Goal: Find specific page/section: Find specific page/section

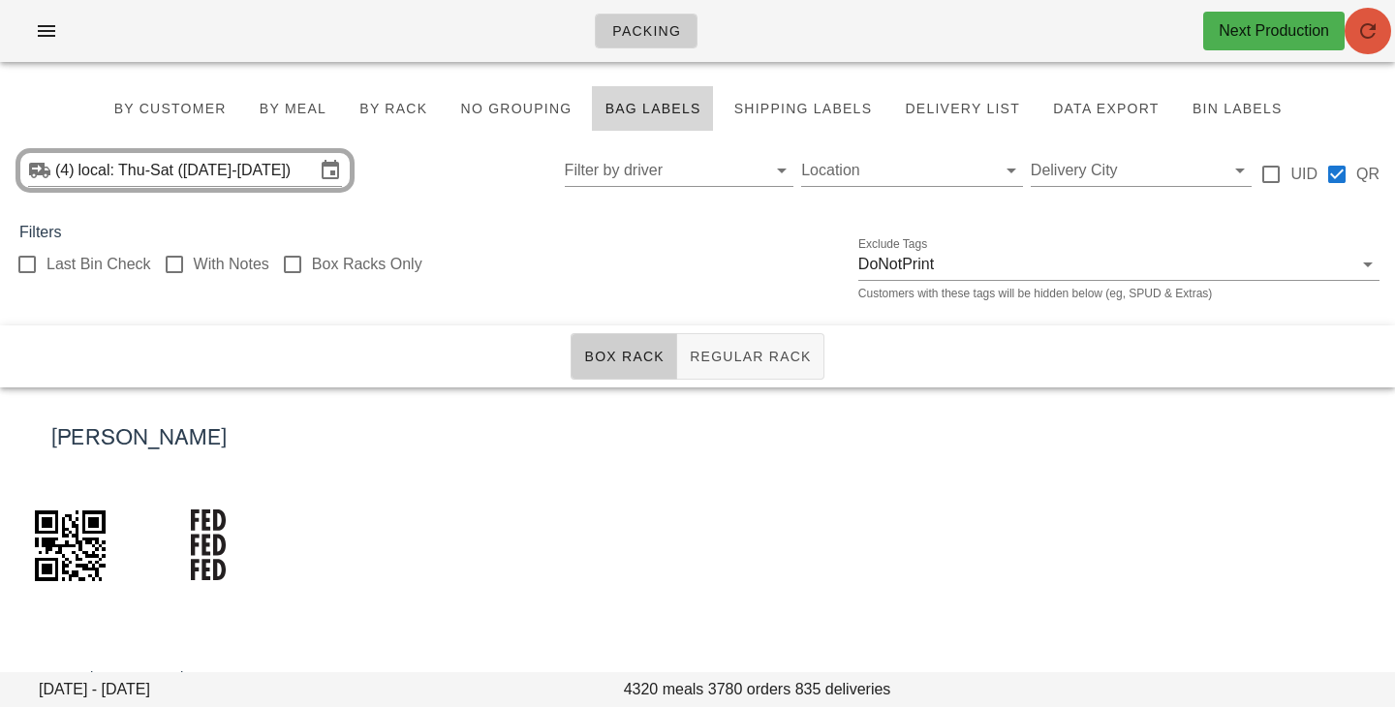
click at [1380, 37] on span "button" at bounding box center [1368, 30] width 46 height 23
click at [299, 173] on input "local: Thu-Sat ([DATE]-[DATE])" at bounding box center [196, 170] width 236 height 31
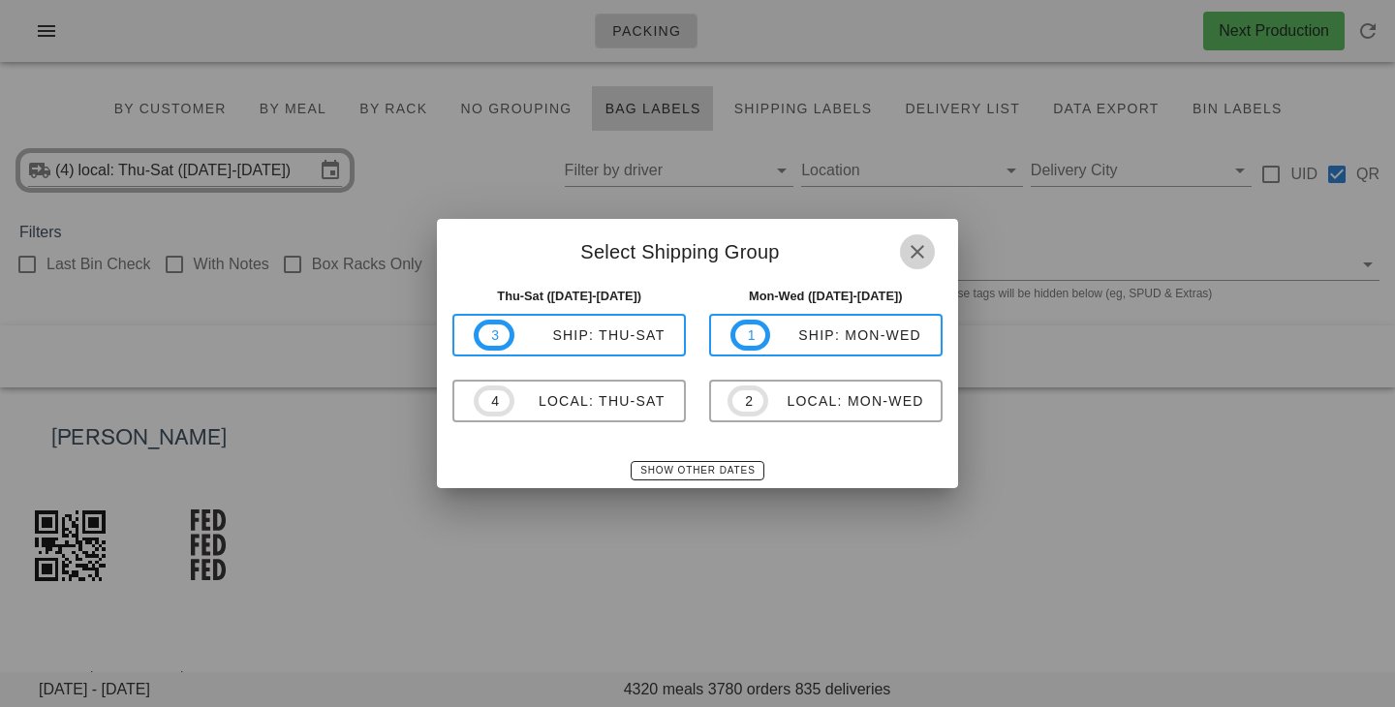
click at [925, 251] on icon "button" at bounding box center [917, 251] width 23 height 23
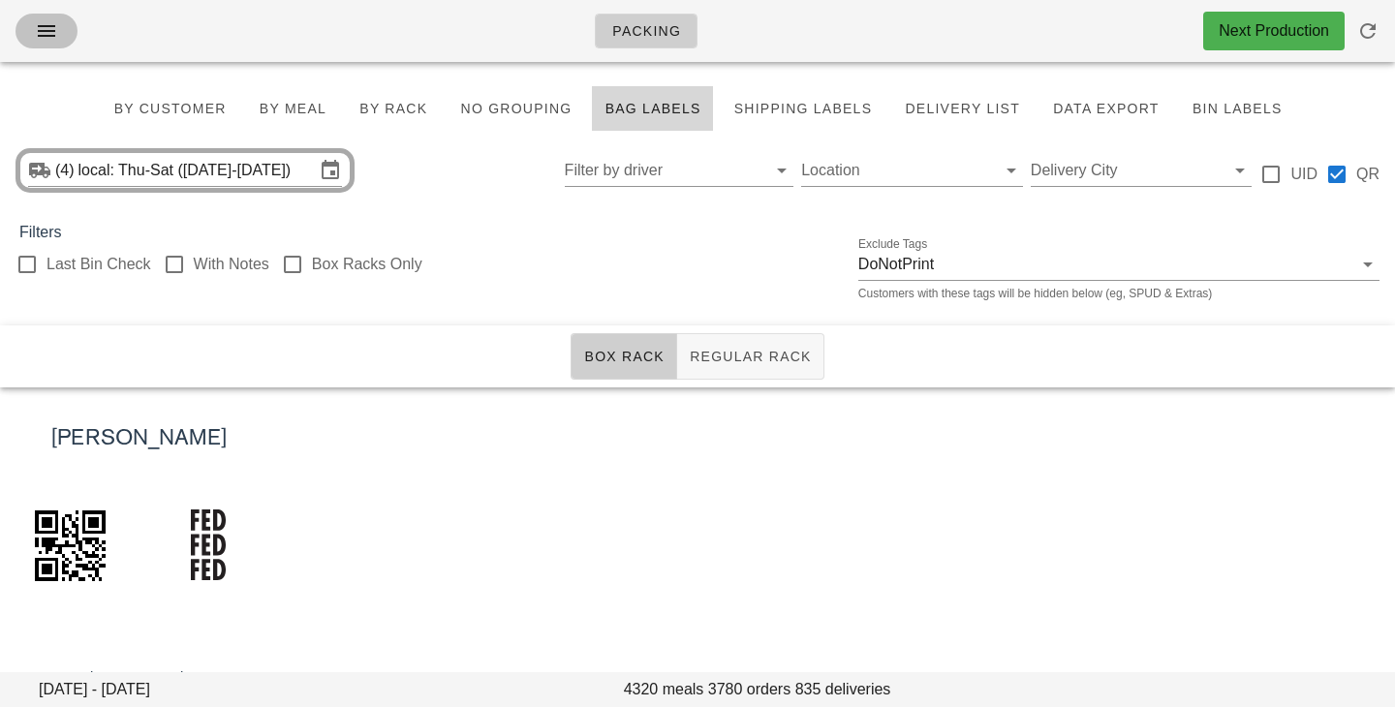
click at [59, 32] on span "button" at bounding box center [46, 30] width 31 height 23
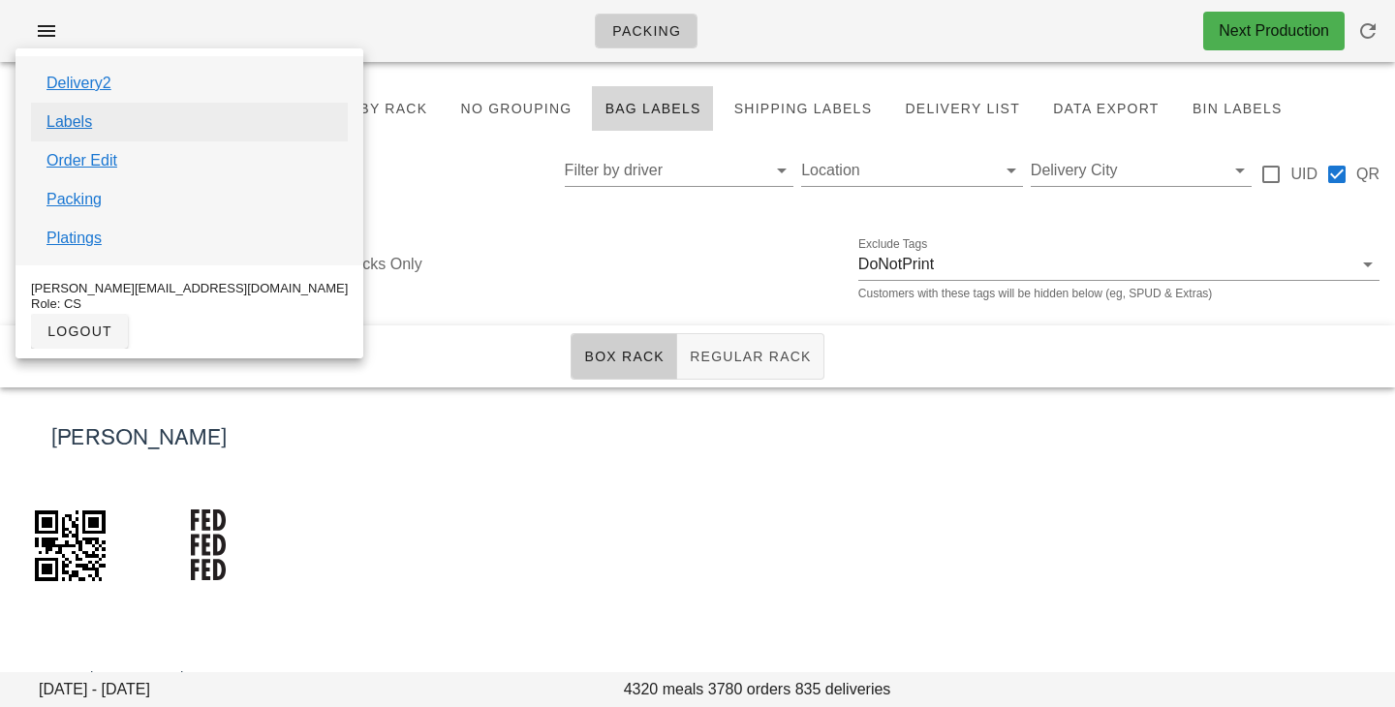
click at [81, 123] on link "Labels" at bounding box center [69, 121] width 46 height 23
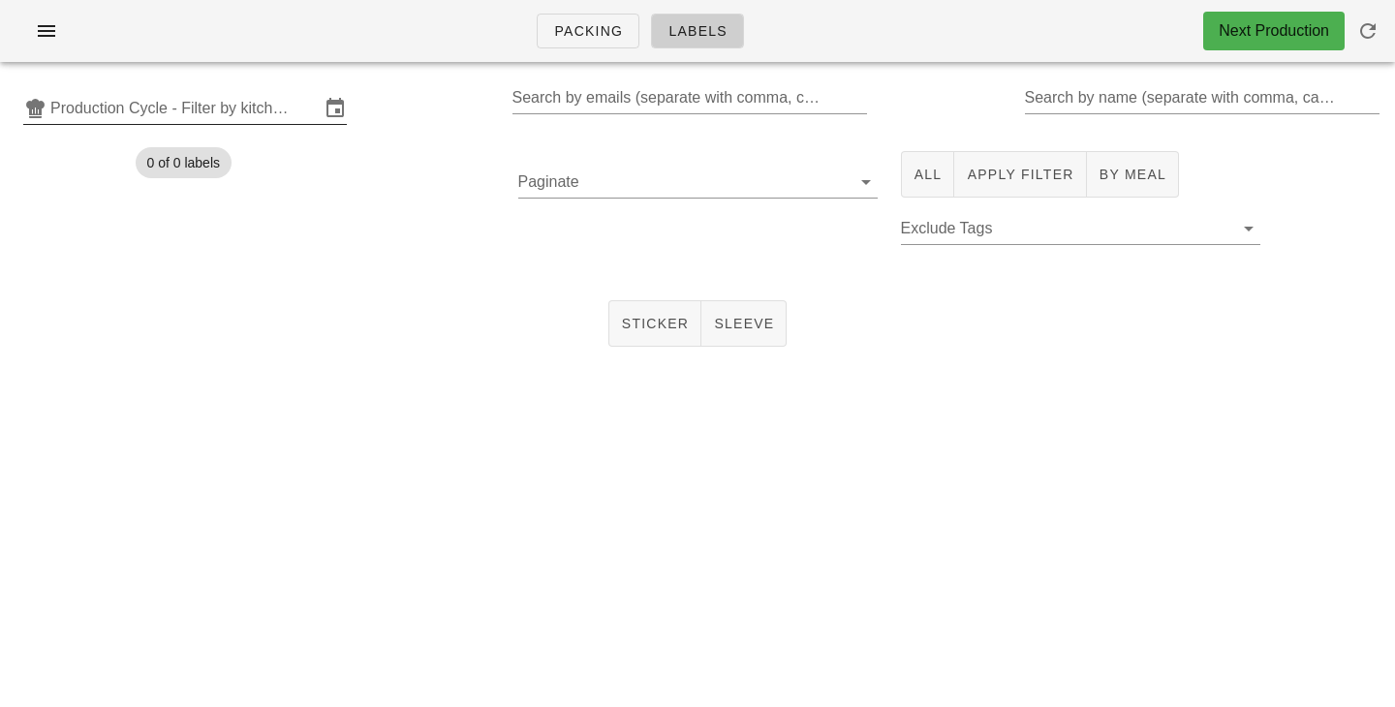
click at [136, 107] on input "Production Cycle - Filter by kitchen production schedules" at bounding box center [184, 108] width 269 height 31
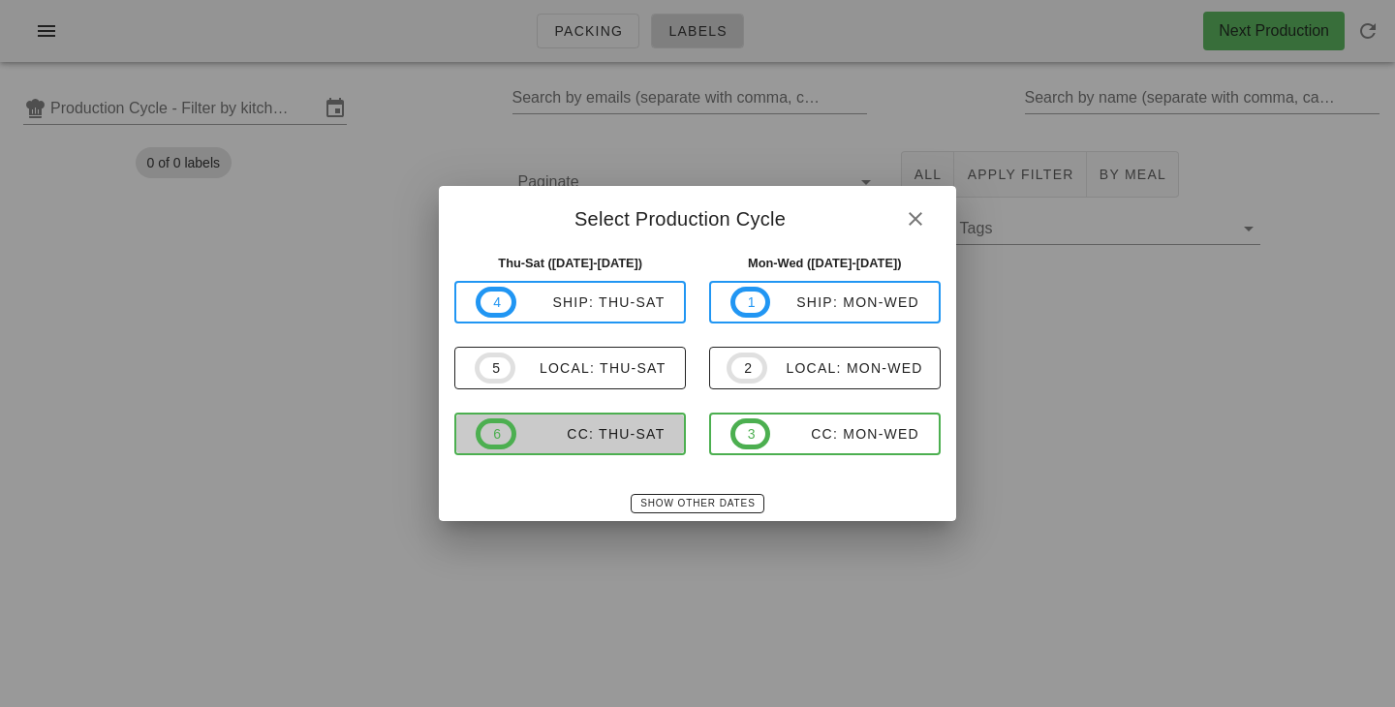
click at [599, 429] on div "CC: Thu-Sat" at bounding box center [590, 433] width 149 height 15
type input "CC: Thu-Sat (Oct 16-Oct 18)"
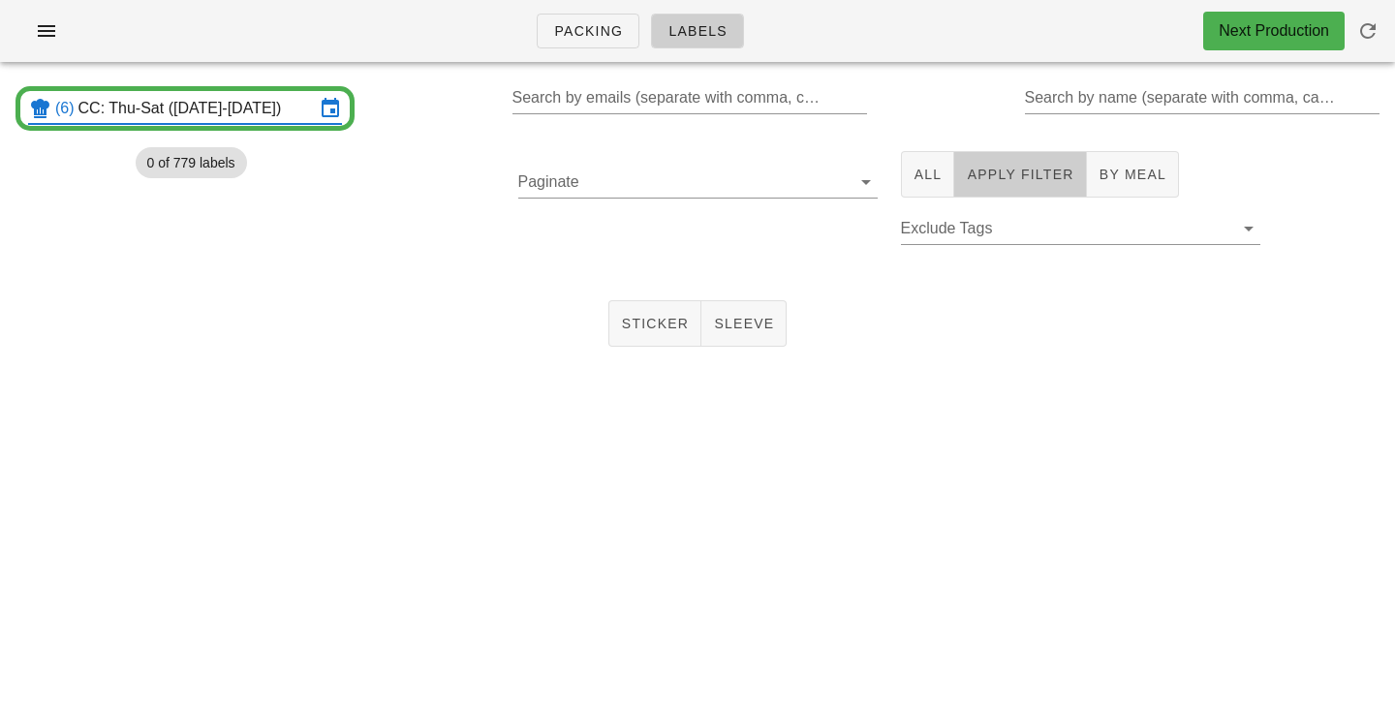
click at [1018, 155] on button "Apply Filter" at bounding box center [1020, 174] width 132 height 46
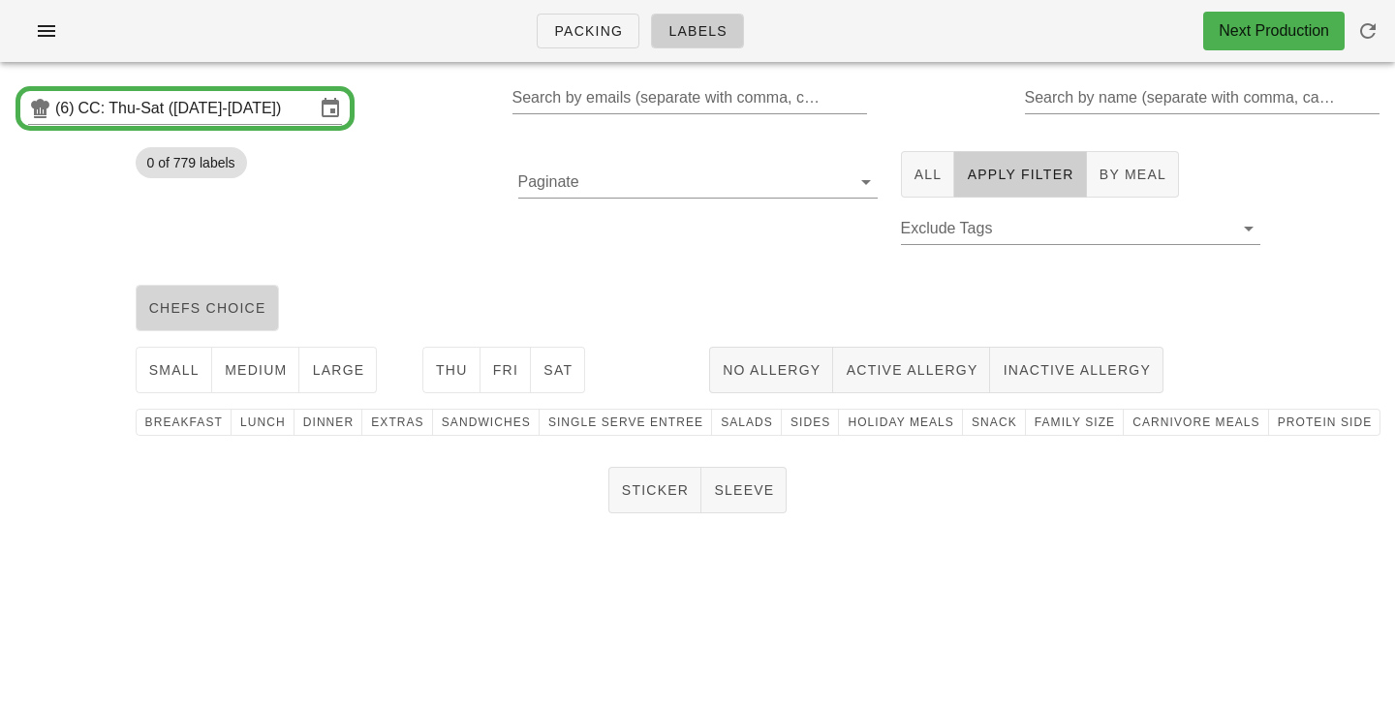
click at [202, 307] on span "chefs choice" at bounding box center [207, 307] width 118 height 15
click at [234, 352] on button "medium" at bounding box center [256, 370] width 88 height 46
click at [461, 387] on button "Thu" at bounding box center [451, 370] width 58 height 46
click at [531, 385] on button "Sat" at bounding box center [558, 370] width 54 height 46
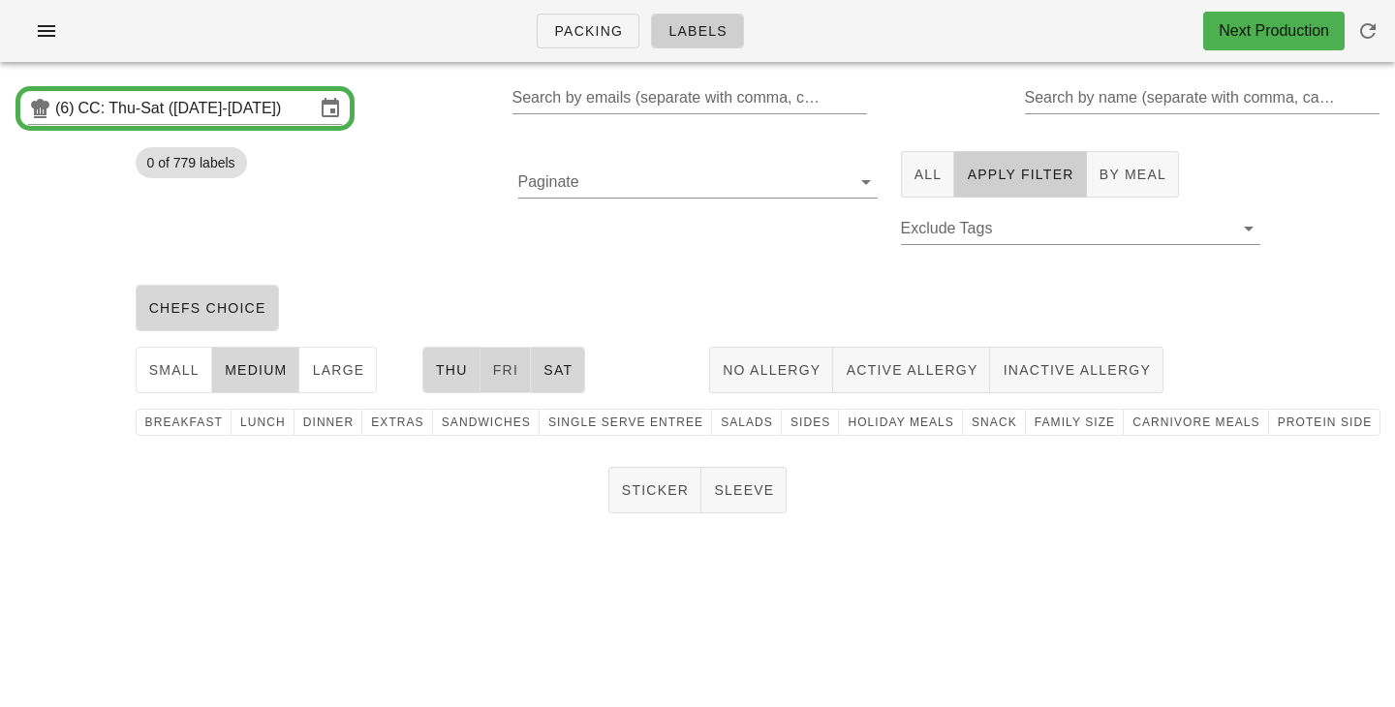
click at [502, 377] on span "Fri" at bounding box center [505, 369] width 27 height 15
click at [1315, 420] on span "protein side" at bounding box center [1325, 423] width 96 height 14
click at [650, 484] on span "Sticker" at bounding box center [655, 489] width 69 height 15
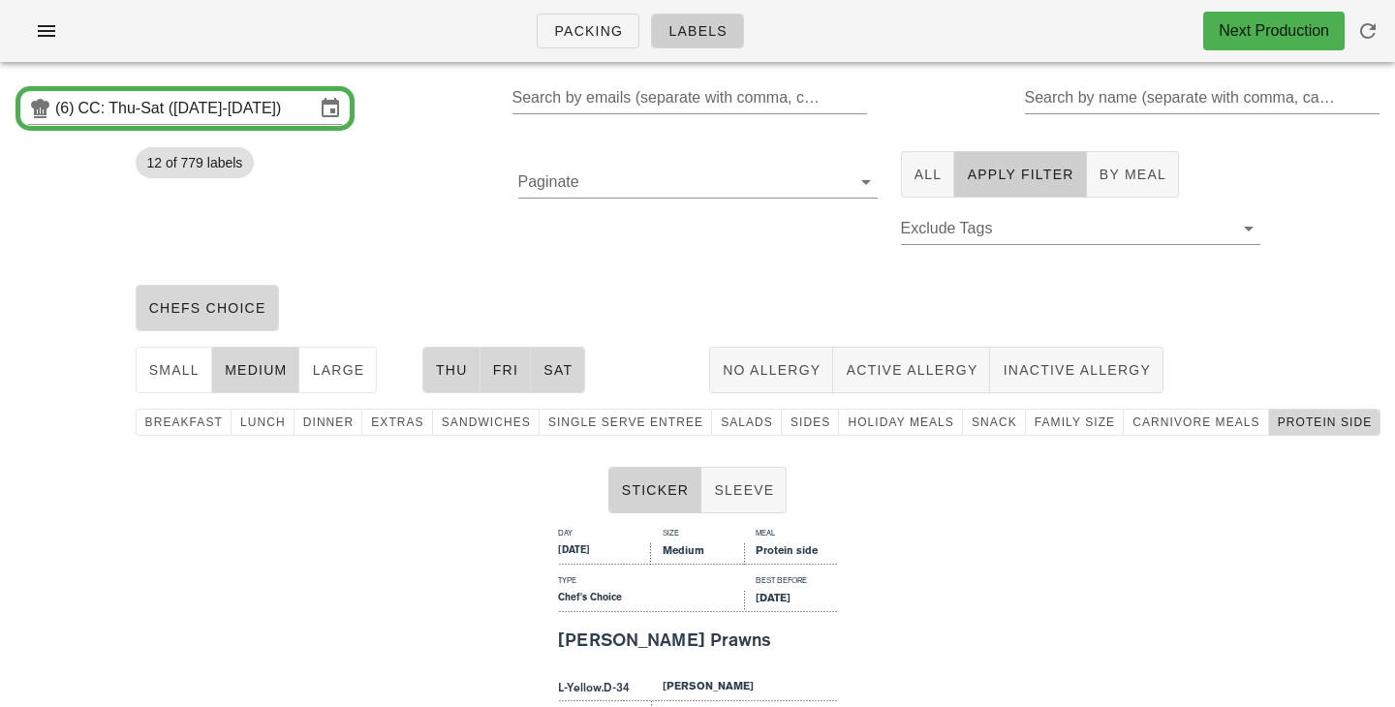
click at [646, 479] on button "Sticker" at bounding box center [655, 490] width 94 height 46
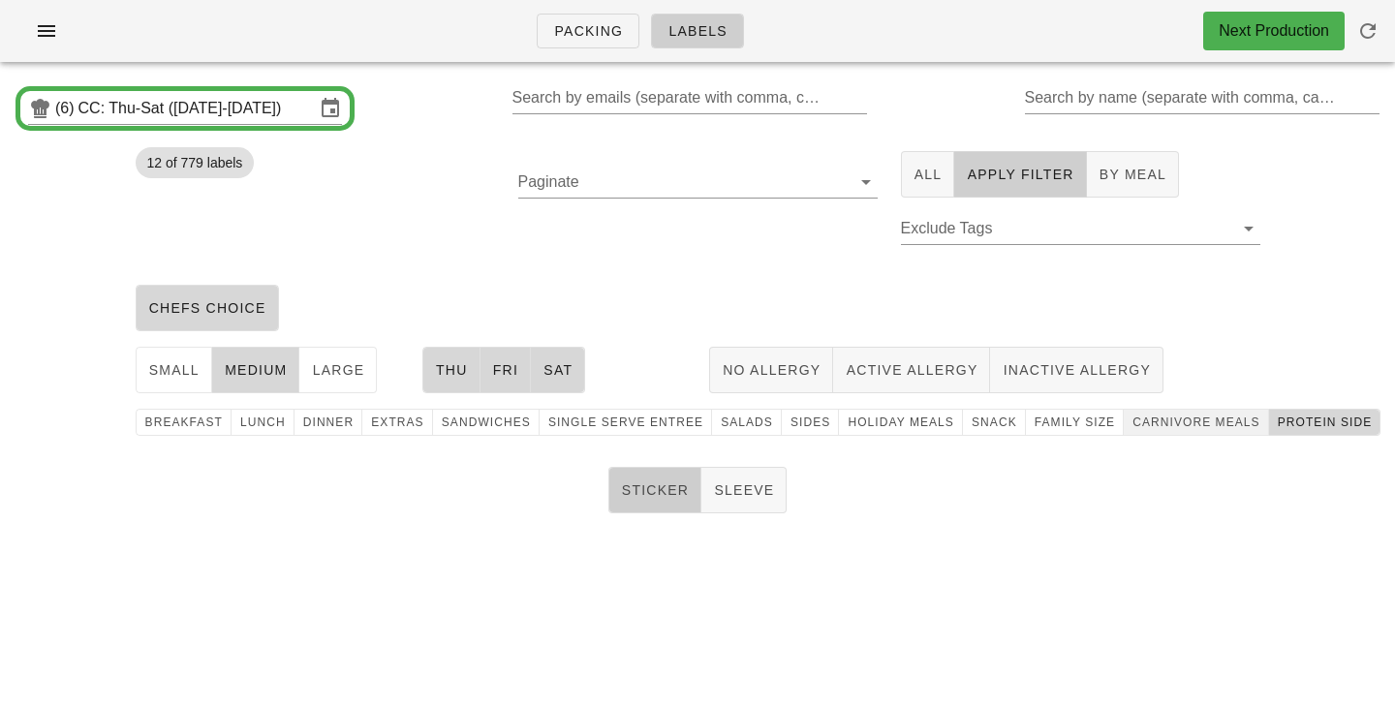
click at [646, 480] on button "Sticker" at bounding box center [655, 490] width 94 height 46
click at [1214, 422] on span "carnivore meals" at bounding box center [1195, 423] width 129 height 14
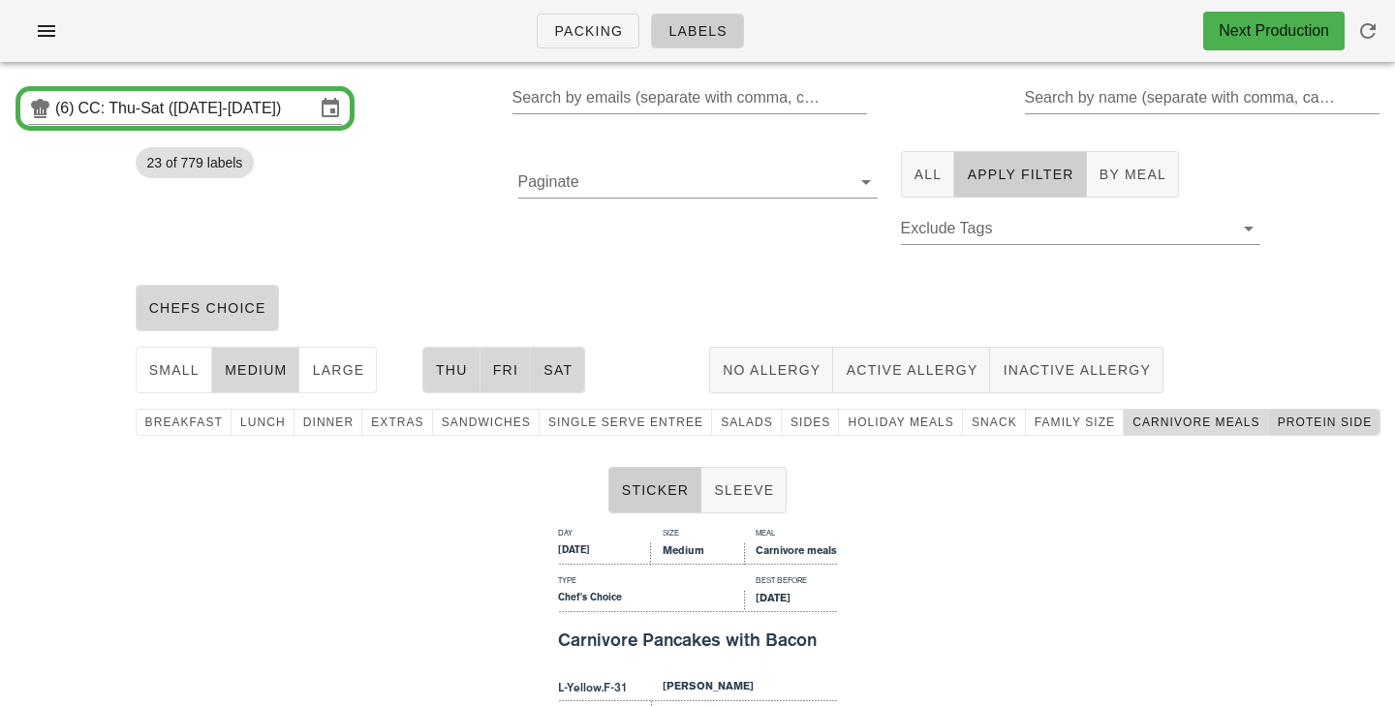
click at [1219, 423] on span "carnivore meals" at bounding box center [1195, 423] width 129 height 14
click at [793, 422] on span "Sides" at bounding box center [809, 423] width 41 height 14
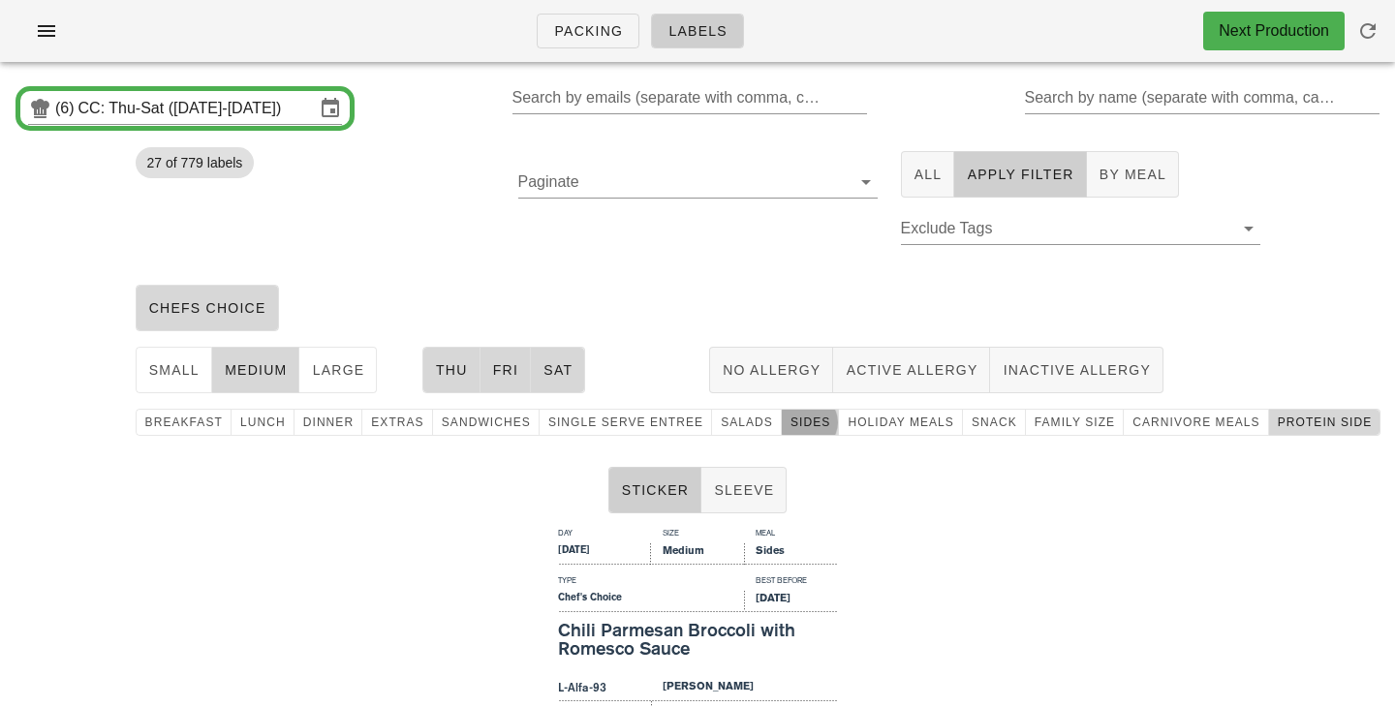
click at [789, 425] on span "Sides" at bounding box center [809, 423] width 41 height 14
